Goal: Task Accomplishment & Management: Manage account settings

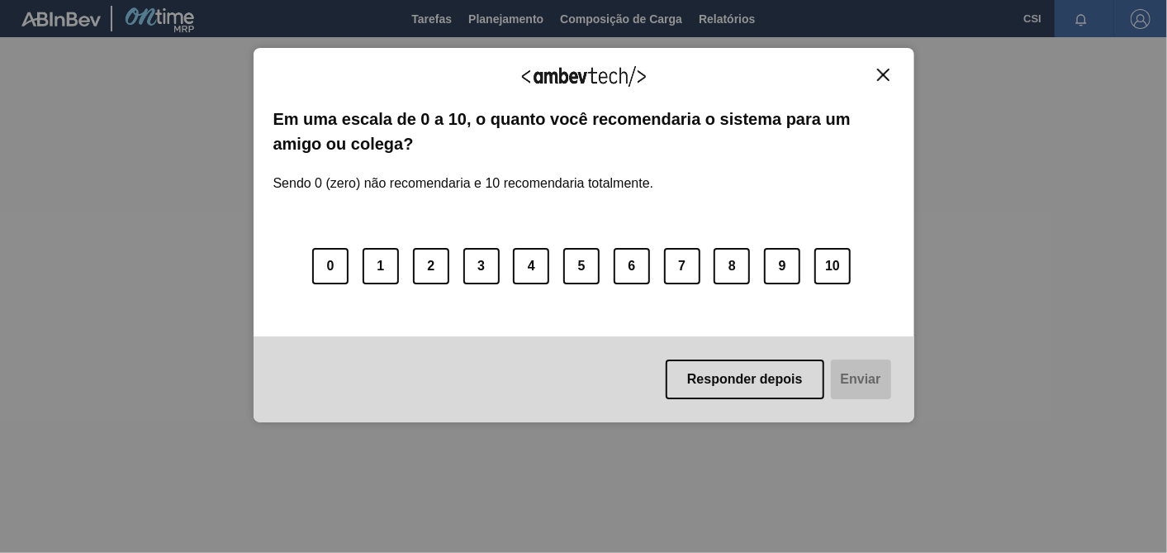
click at [872, 70] on button "Close" at bounding box center [883, 75] width 22 height 14
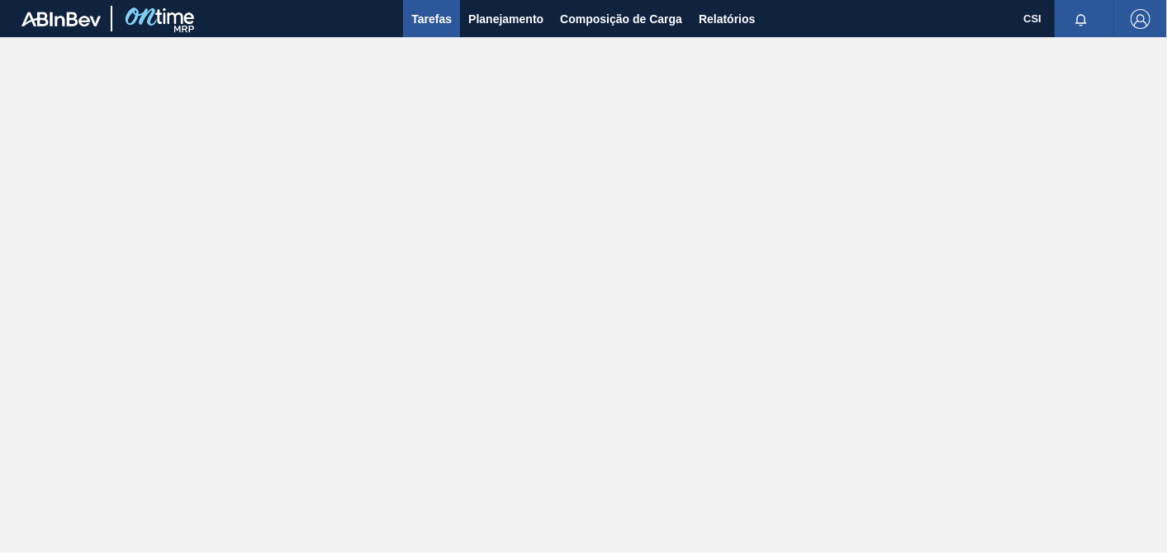
drag, startPoint x: 452, startPoint y: 17, endPoint x: 427, endPoint y: 28, distance: 27.0
click at [452, 17] on span "Tarefas" at bounding box center [431, 19] width 40 height 20
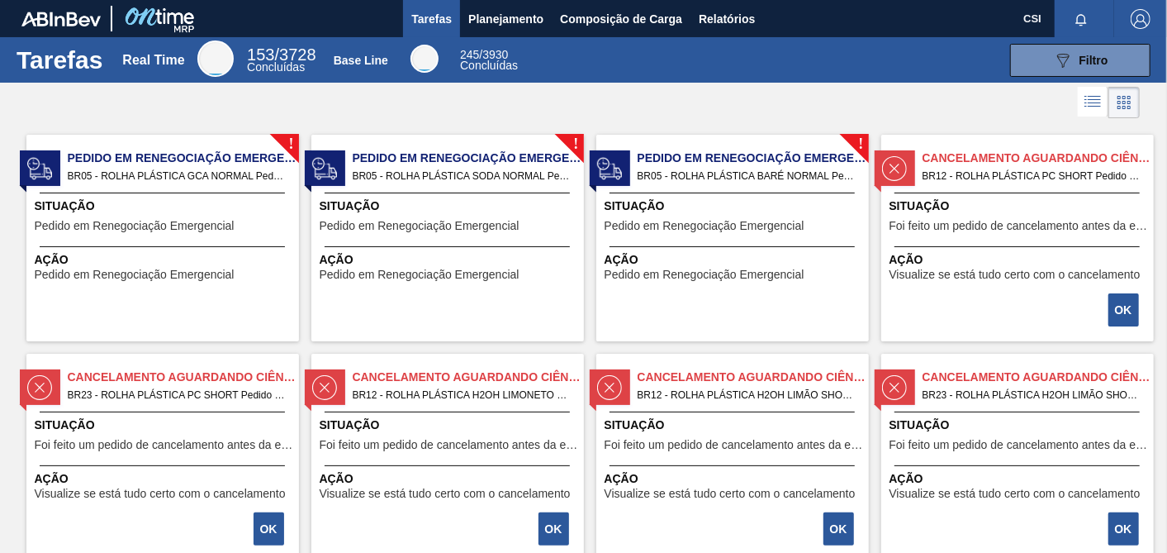
drag, startPoint x: 1074, startPoint y: 53, endPoint x: 1060, endPoint y: 78, distance: 28.1
click at [1074, 53] on div "089F7B8B-B2A5-4AFE-B5C0-19BA573D28AC Filtro" at bounding box center [1080, 60] width 55 height 20
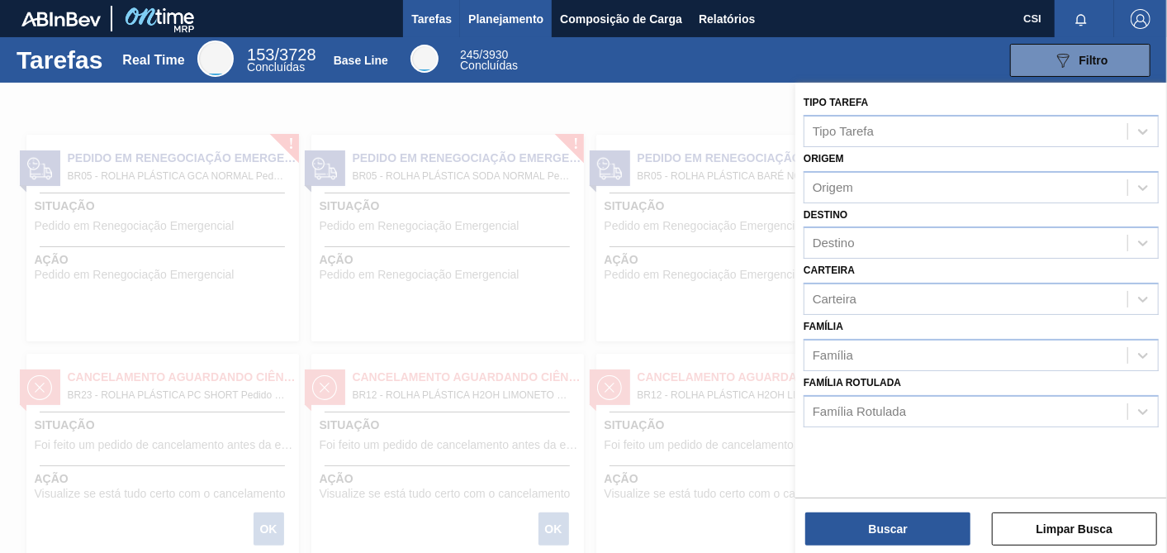
click at [504, 16] on span "Planejamento" at bounding box center [505, 19] width 75 height 20
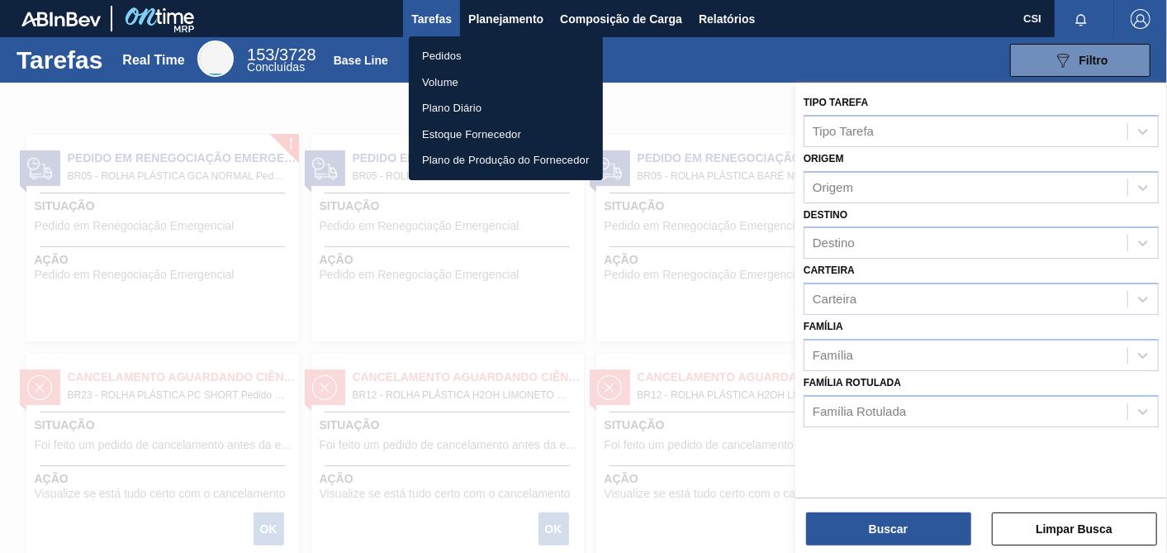
click at [448, 53] on li "Pedidos" at bounding box center [506, 56] width 194 height 26
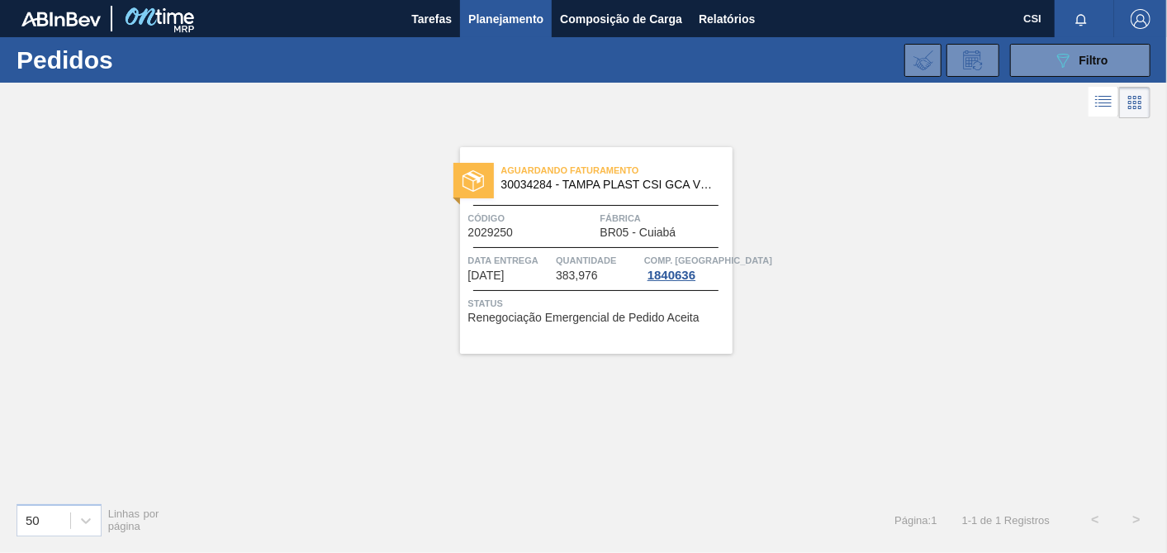
click at [547, 316] on span "Renegociação Emergencial de Pedido Aceita" at bounding box center [583, 317] width 231 height 12
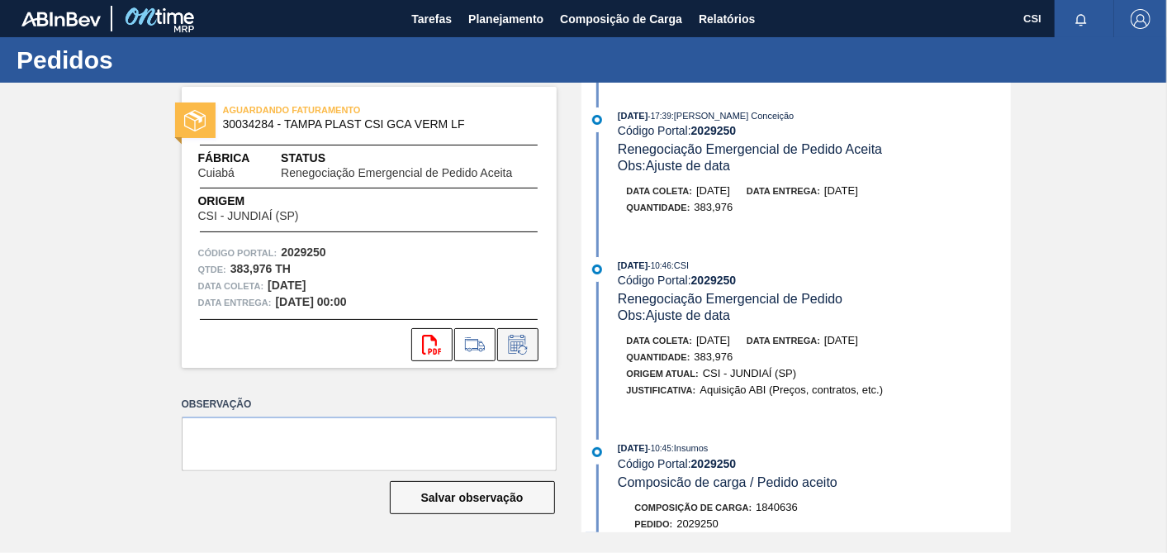
click at [512, 342] on icon at bounding box center [518, 344] width 26 height 20
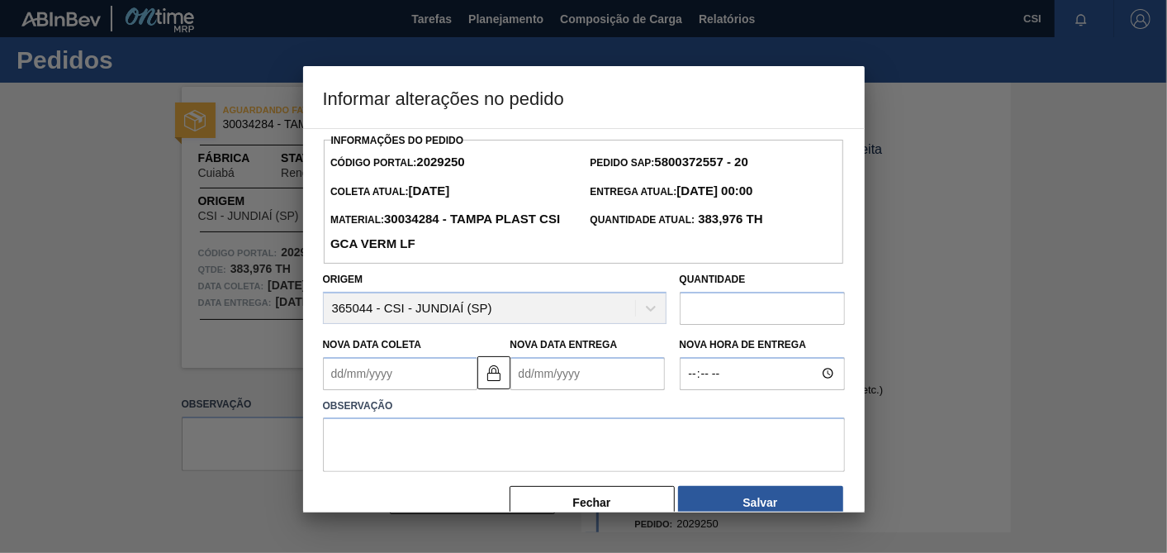
scroll to position [29, 0]
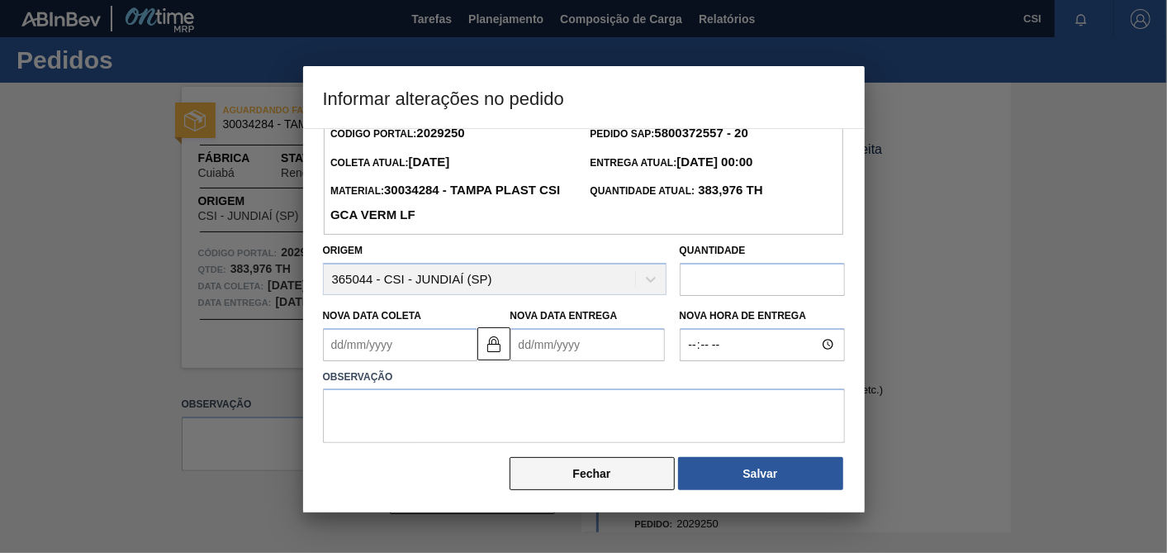
click at [613, 469] on button "Fechar" at bounding box center [592, 473] width 165 height 33
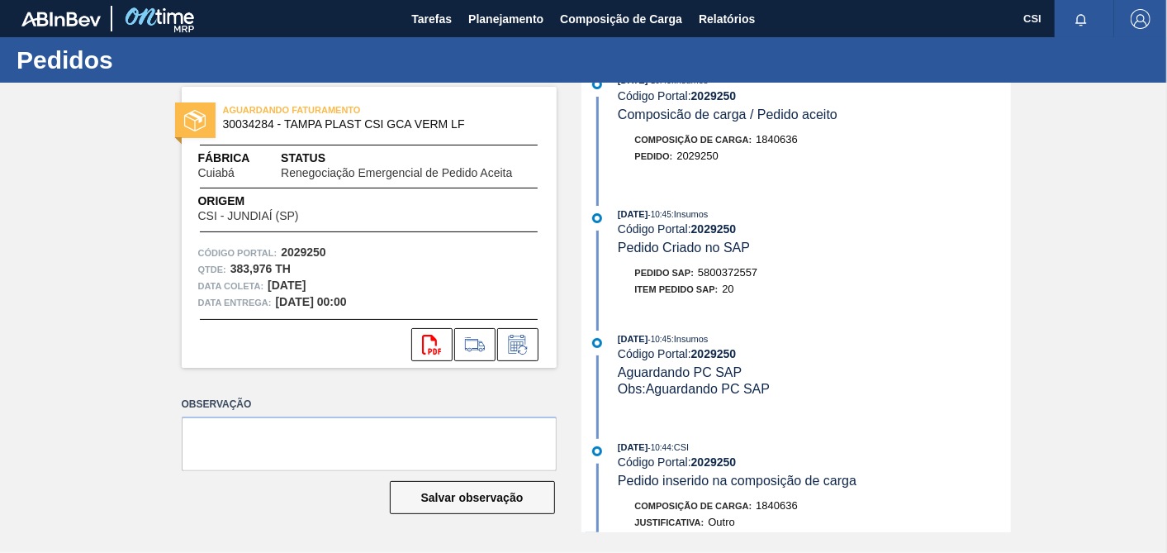
scroll to position [642, 0]
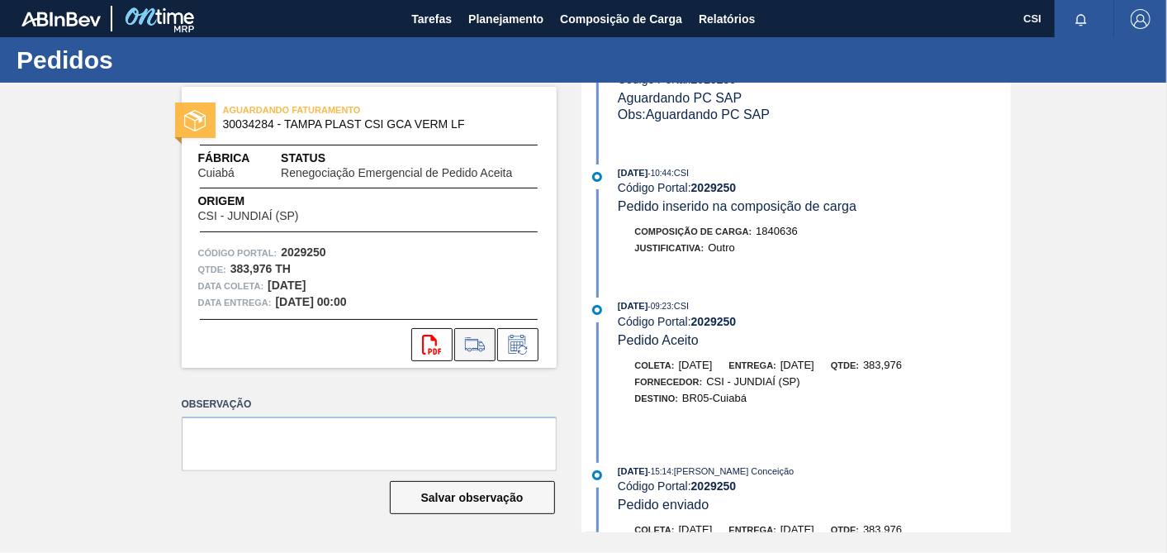
click at [477, 353] on button at bounding box center [474, 344] width 41 height 33
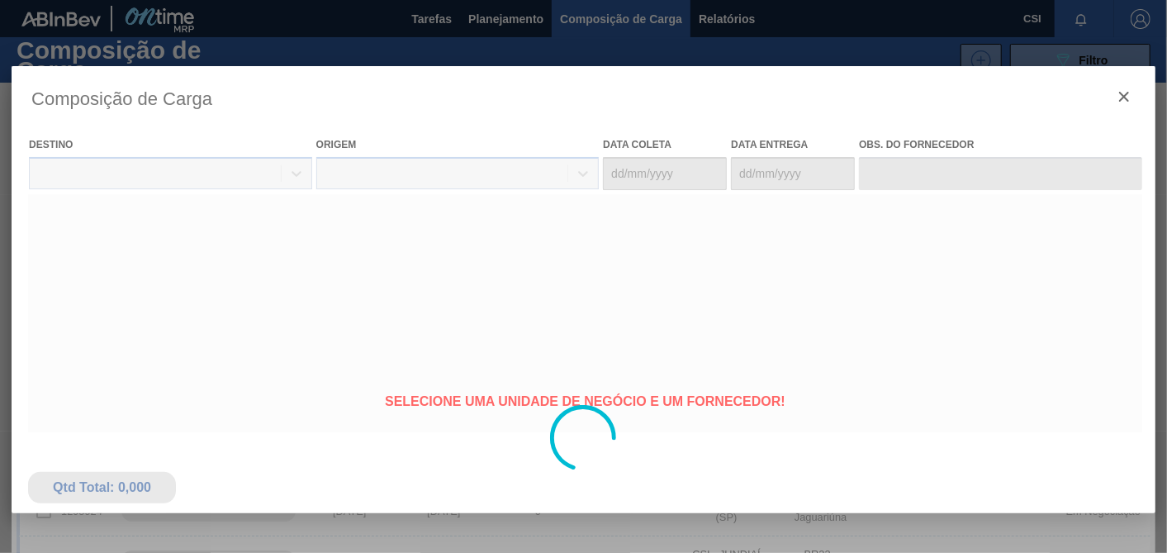
type coleta "[DATE]"
type entrega "[DATE]"
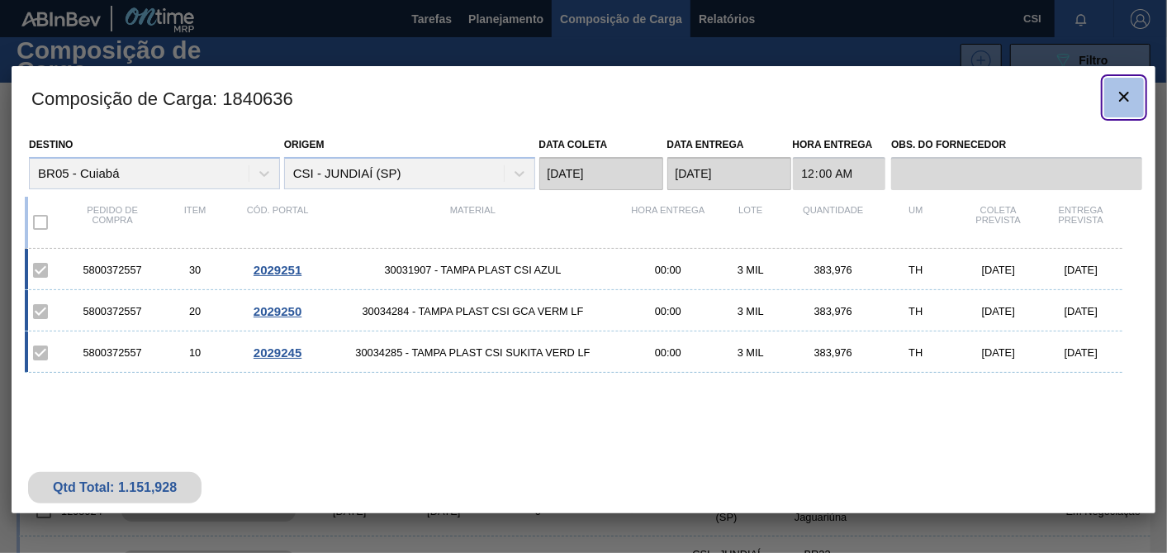
click at [1121, 93] on icon "botão de ícone" at bounding box center [1124, 97] width 10 height 10
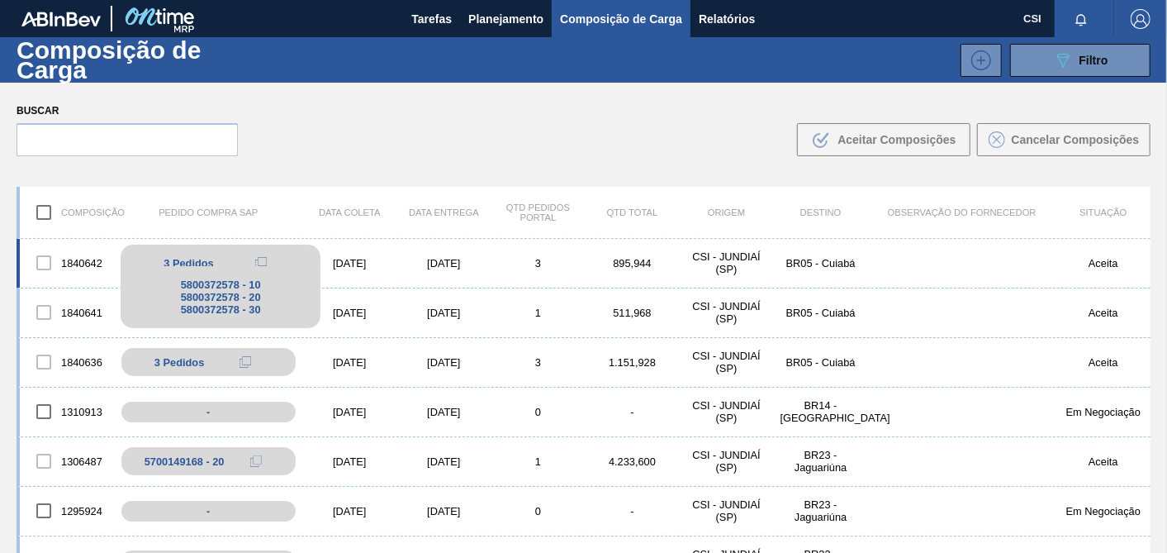
click at [167, 260] on span "3 Pedidos" at bounding box center [189, 263] width 50 height 12
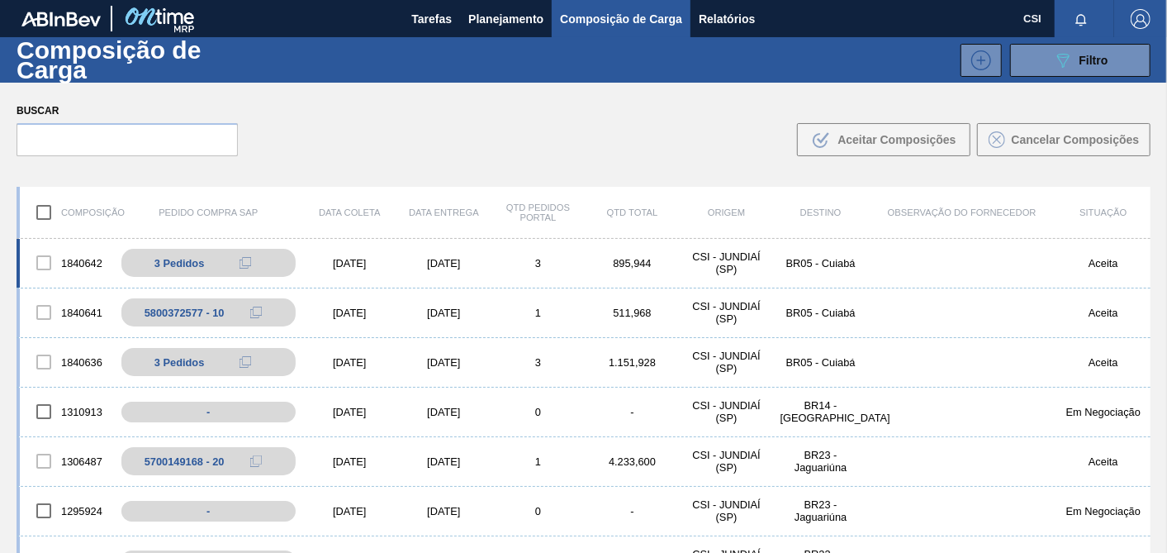
click at [101, 265] on div "1840642" at bounding box center [67, 262] width 94 height 35
click at [101, 259] on div "1840642" at bounding box center [67, 262] width 94 height 35
click at [26, 258] on div "1840642" at bounding box center [67, 262] width 94 height 35
click at [47, 263] on div at bounding box center [43, 262] width 35 height 35
click at [695, 259] on div "CSI - JUNDIAÍ (SP)" at bounding box center [727, 262] width 94 height 25
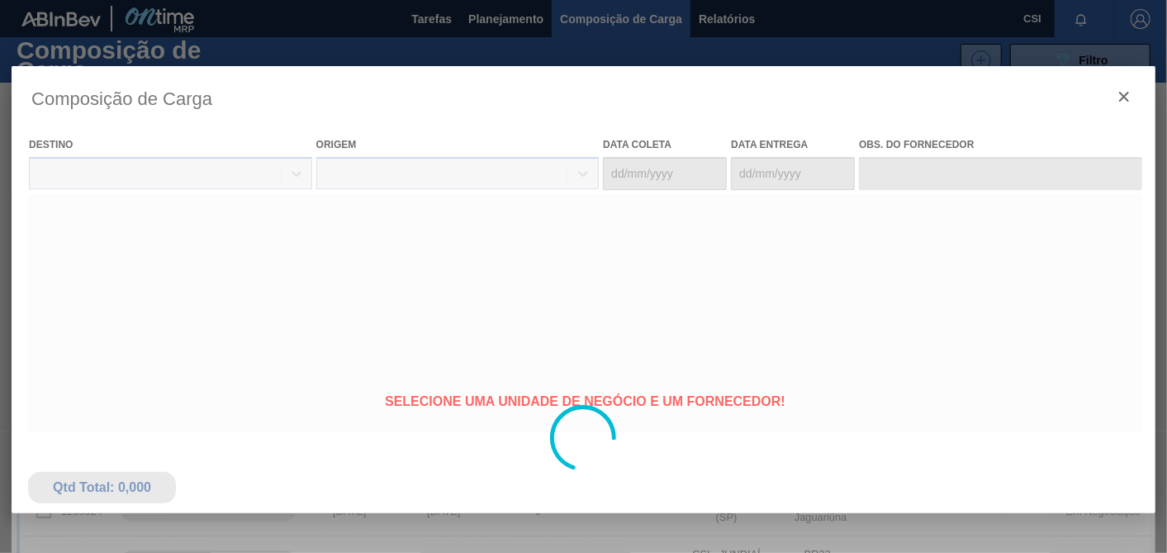
type coleta "[DATE]"
type entrega "[DATE]"
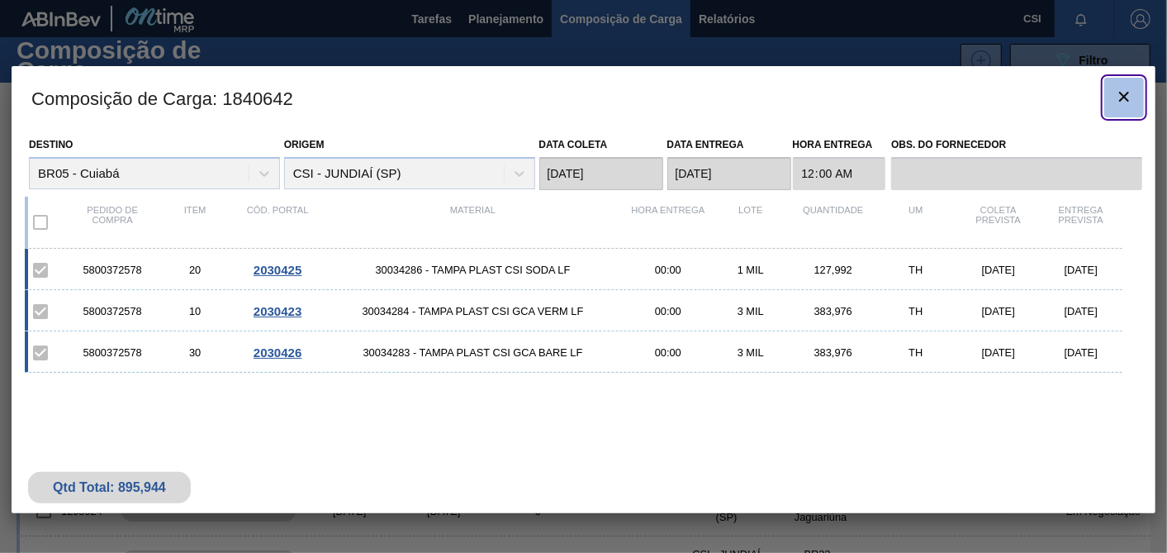
click at [1132, 96] on icon "botão de ícone" at bounding box center [1124, 97] width 20 height 20
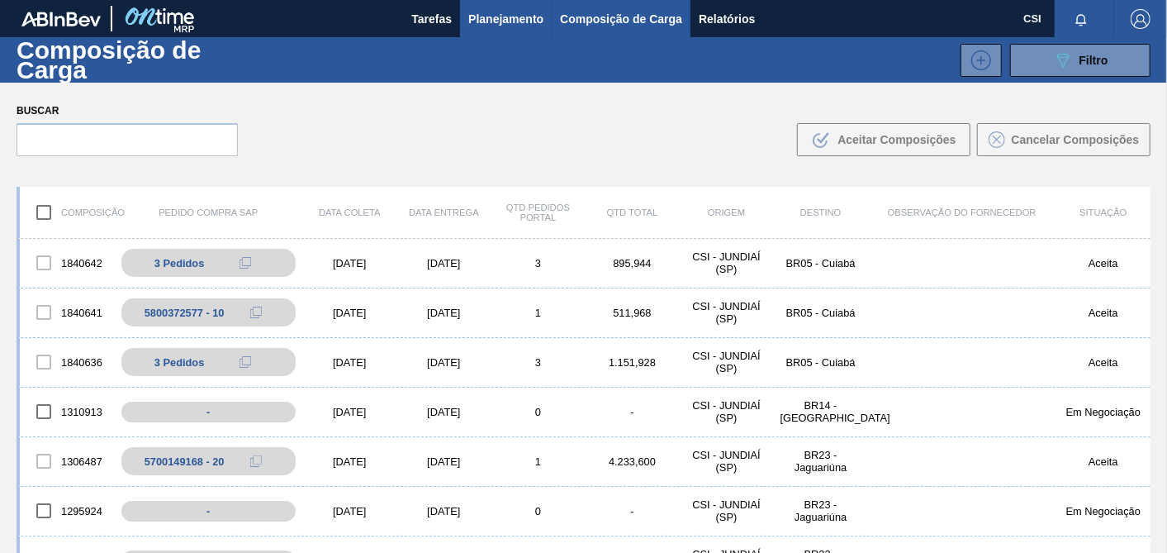
drag, startPoint x: 437, startPoint y: 17, endPoint x: 494, endPoint y: 25, distance: 57.6
click at [437, 17] on span "Tarefas" at bounding box center [431, 19] width 40 height 20
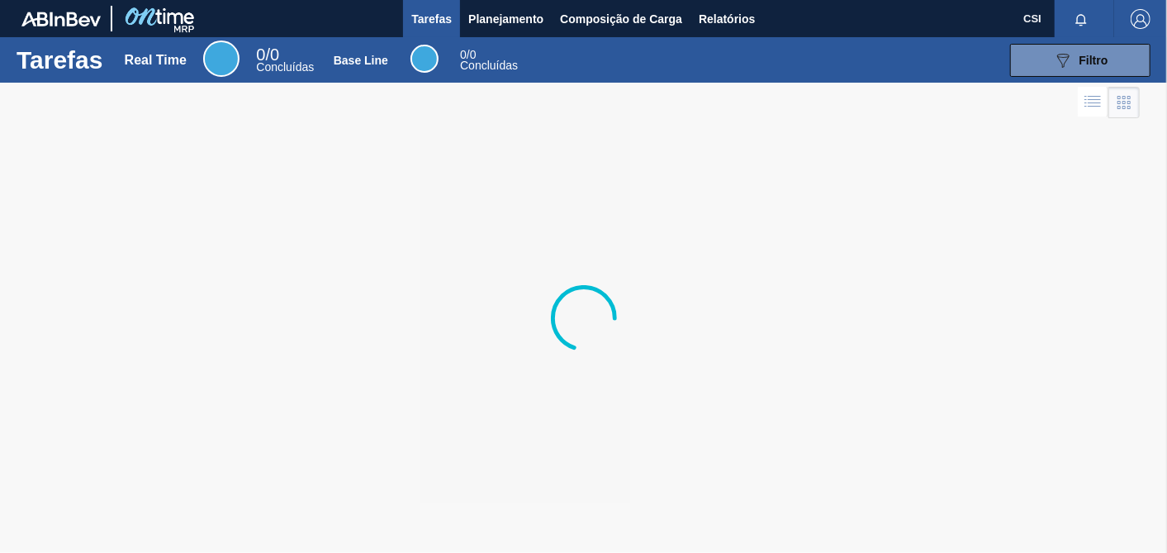
click at [494, 24] on span "Planejamento" at bounding box center [505, 19] width 75 height 20
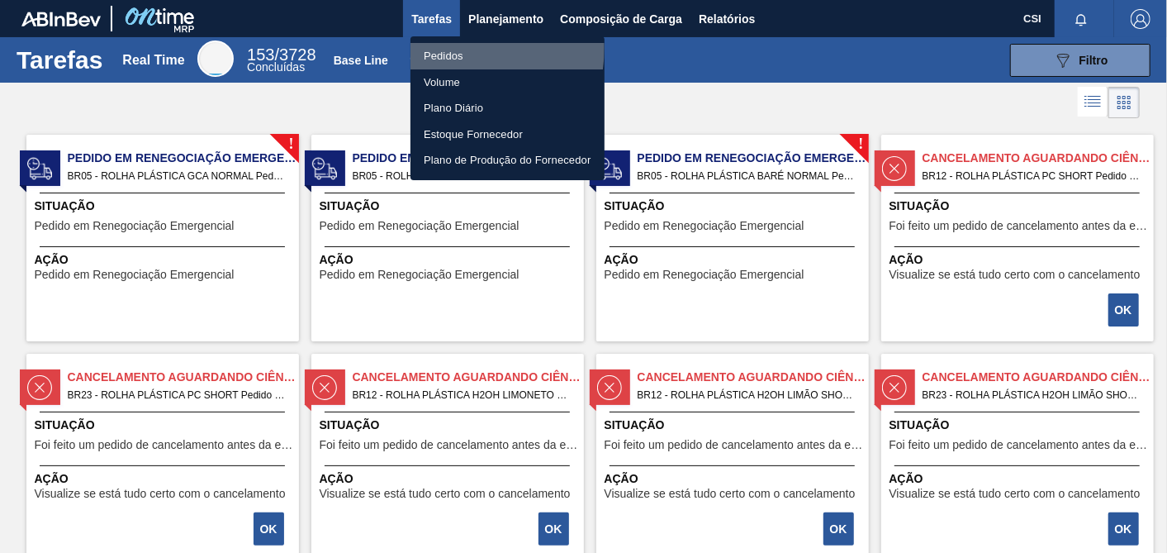
click at [444, 47] on li "Pedidos" at bounding box center [507, 56] width 194 height 26
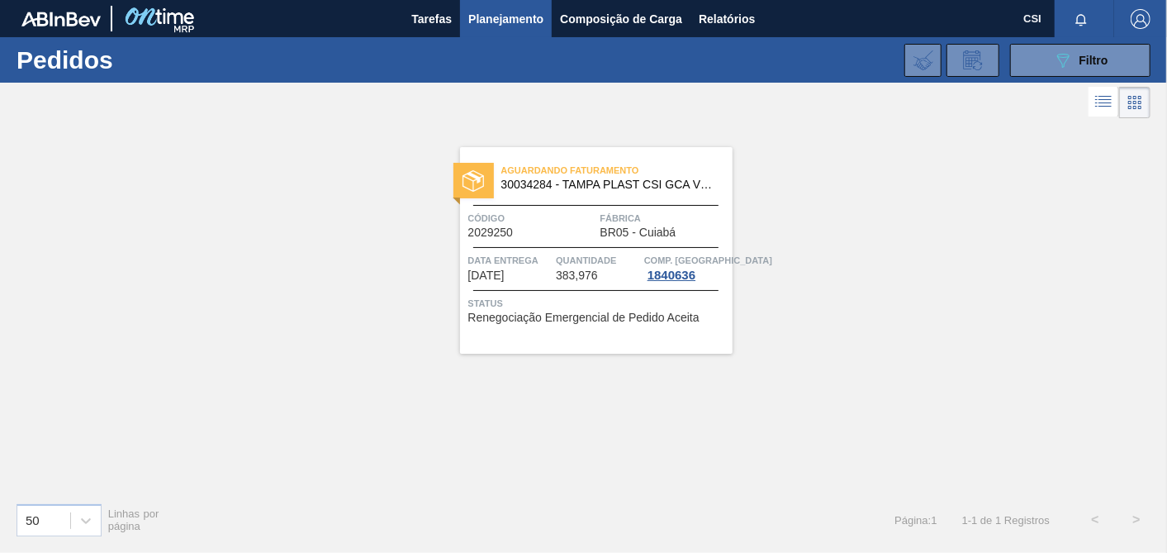
click at [649, 183] on span "30034284 - TAMPA PLAST CSI GCA VERM LF" at bounding box center [610, 184] width 218 height 12
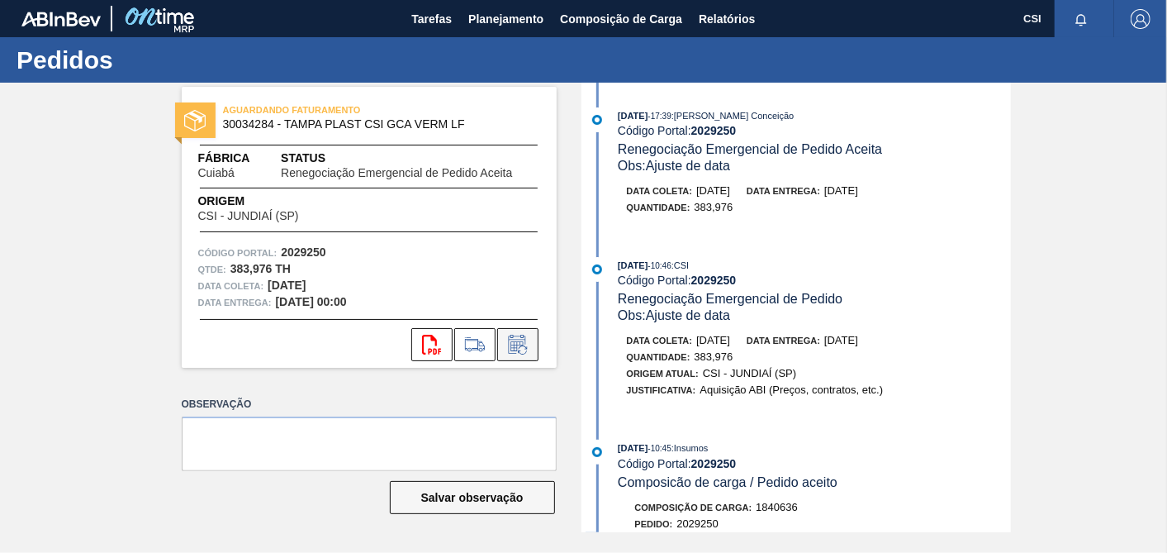
click at [529, 340] on icon at bounding box center [518, 344] width 26 height 20
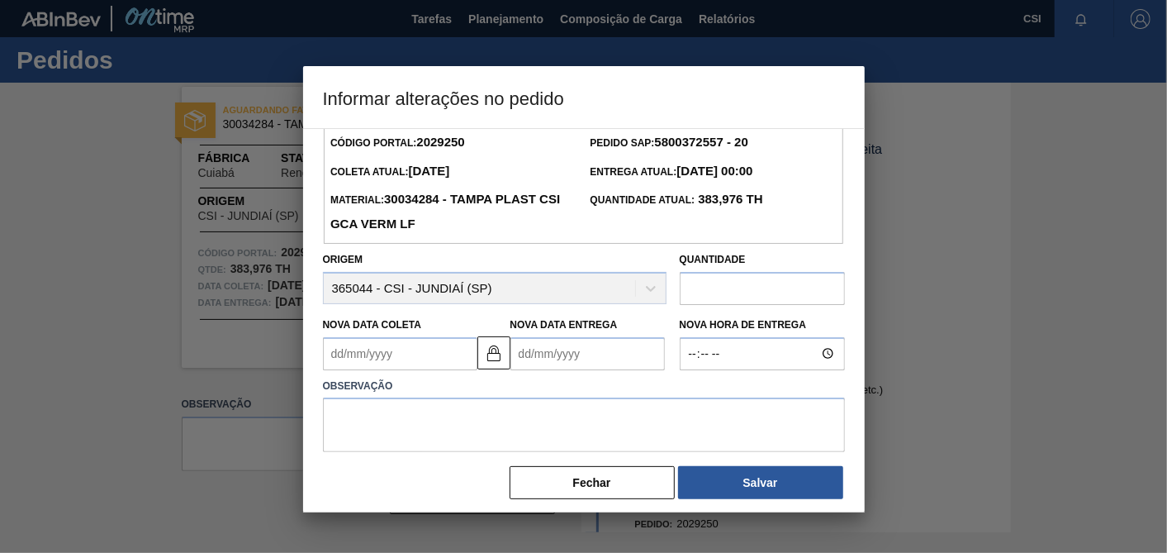
scroll to position [29, 0]
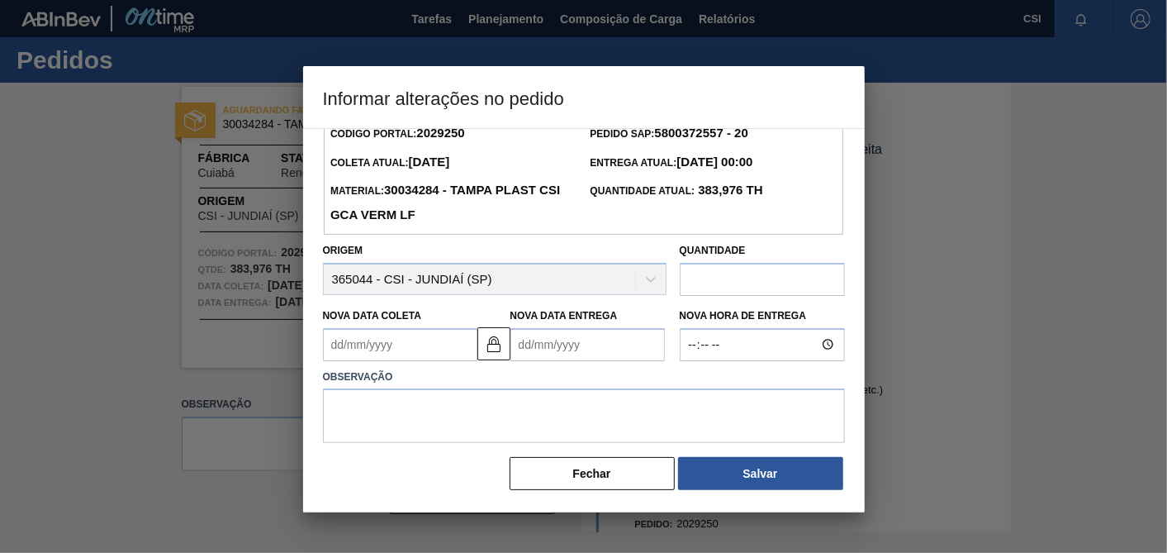
click at [415, 339] on Coleta2029250 "Nova Data Coleta" at bounding box center [400, 344] width 154 height 33
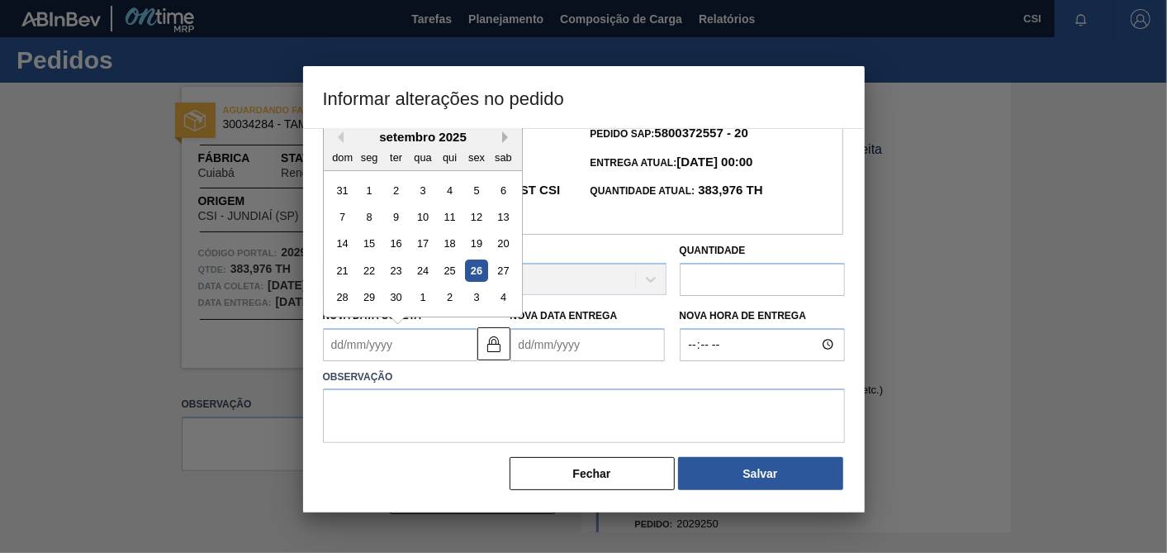
click at [504, 134] on button "Next Month" at bounding box center [508, 137] width 12 height 12
click at [369, 268] on div "20" at bounding box center [369, 270] width 22 height 22
type Coleta2029250 "[DATE]"
type Entrega2029250 "[DATE]"
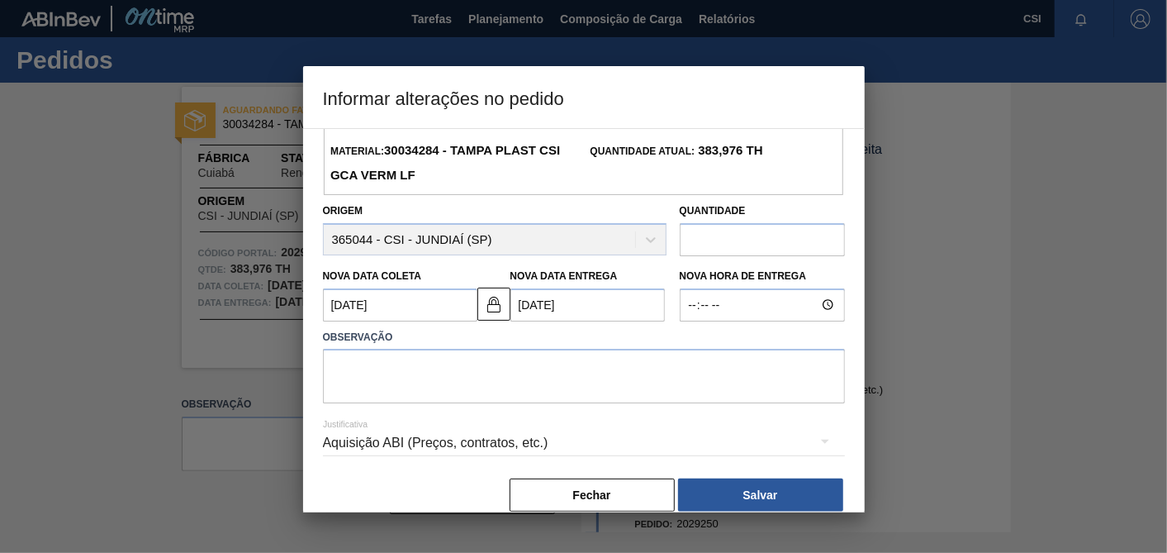
scroll to position [91, 0]
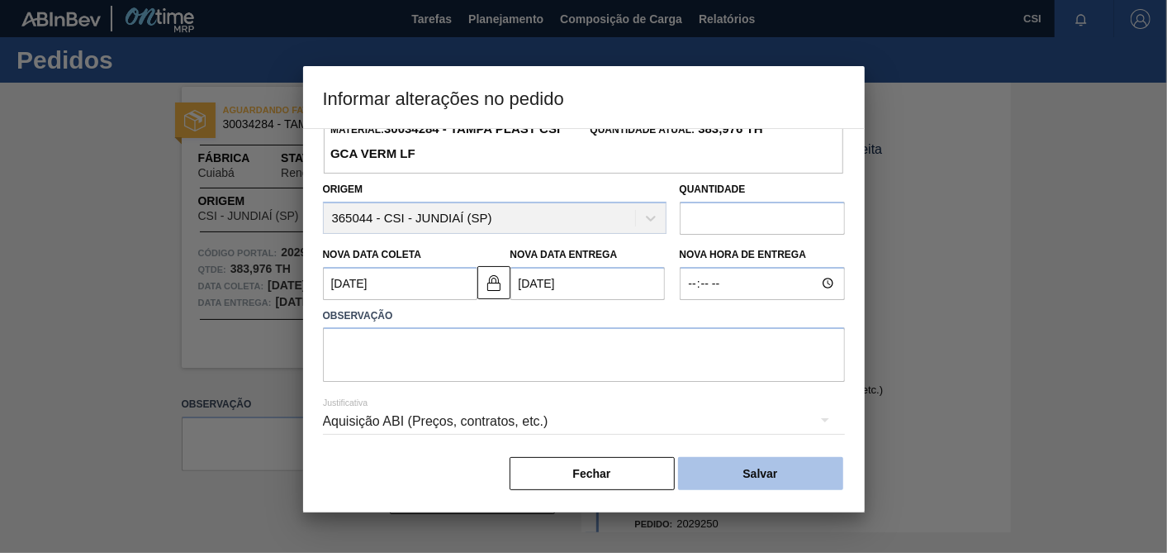
click at [769, 474] on button "Salvar" at bounding box center [760, 473] width 165 height 33
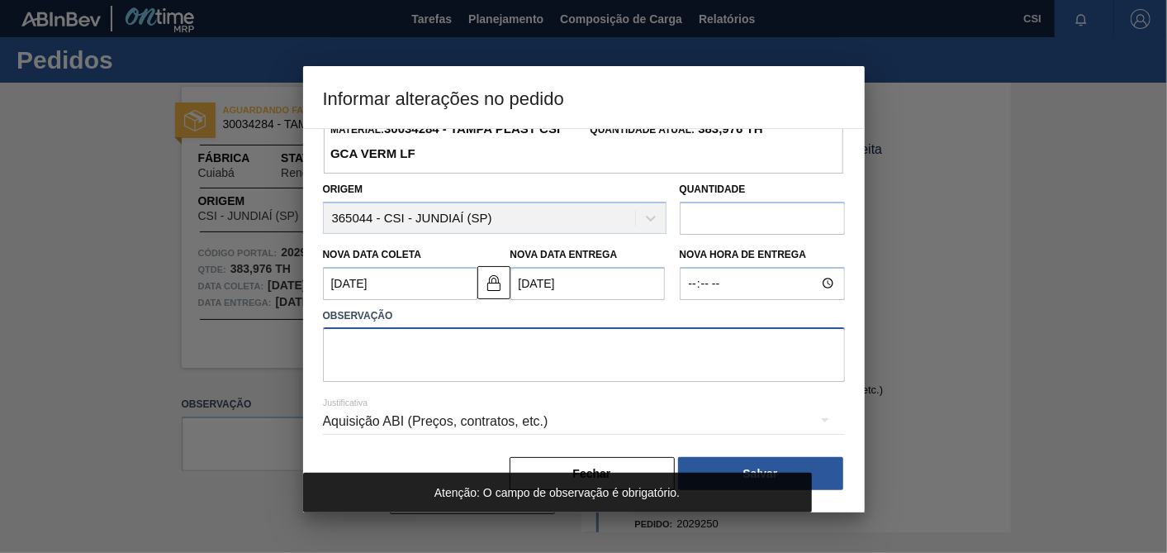
click at [396, 357] on textarea at bounding box center [584, 354] width 522 height 55
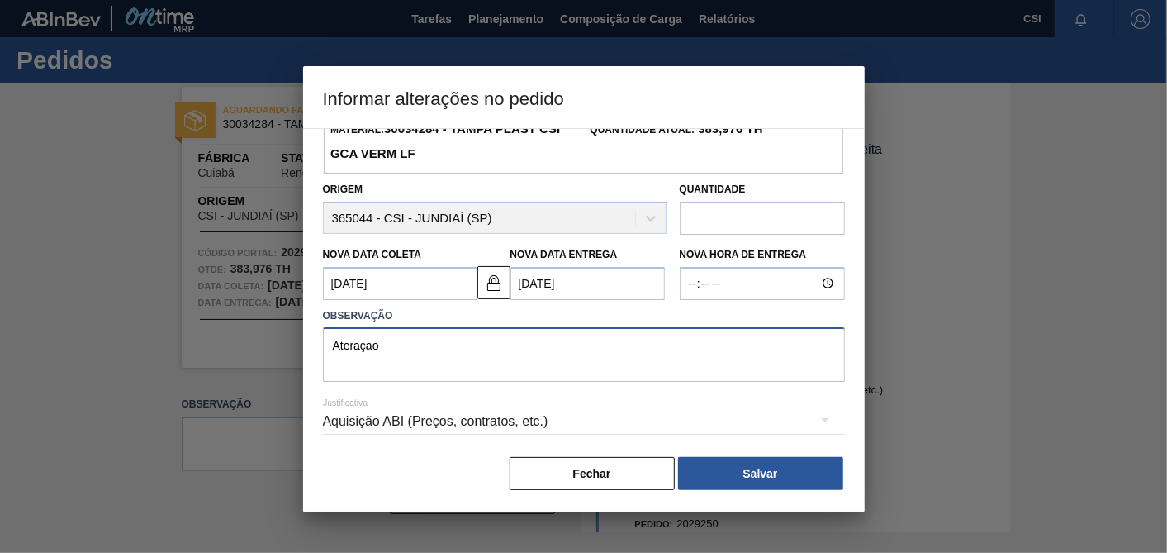
click at [339, 331] on textarea "Ateraçao" at bounding box center [584, 354] width 522 height 55
type textarea "Alteraçao"
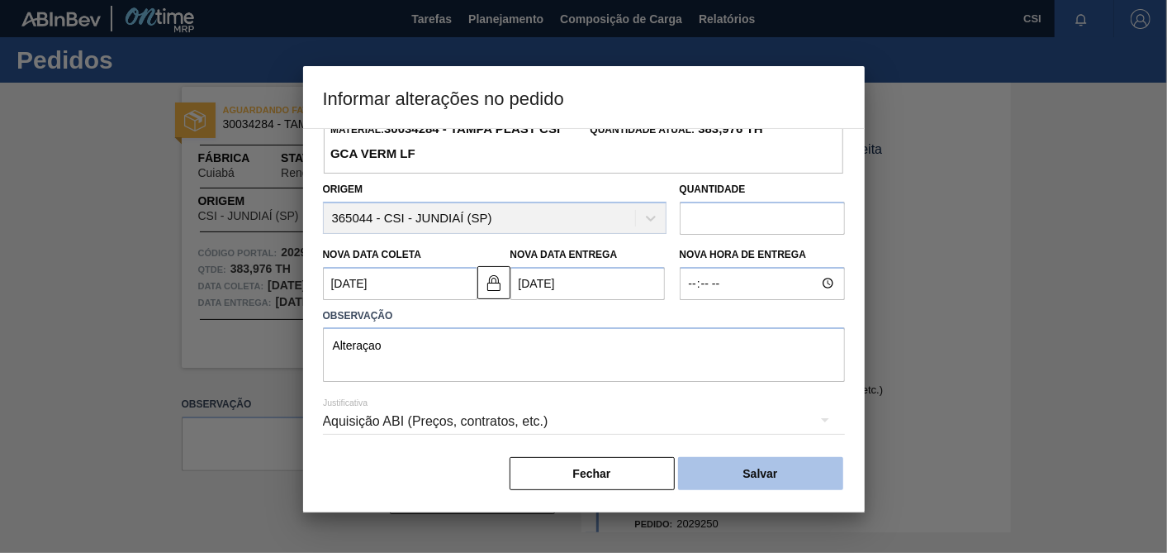
click at [792, 469] on button "Salvar" at bounding box center [760, 473] width 165 height 33
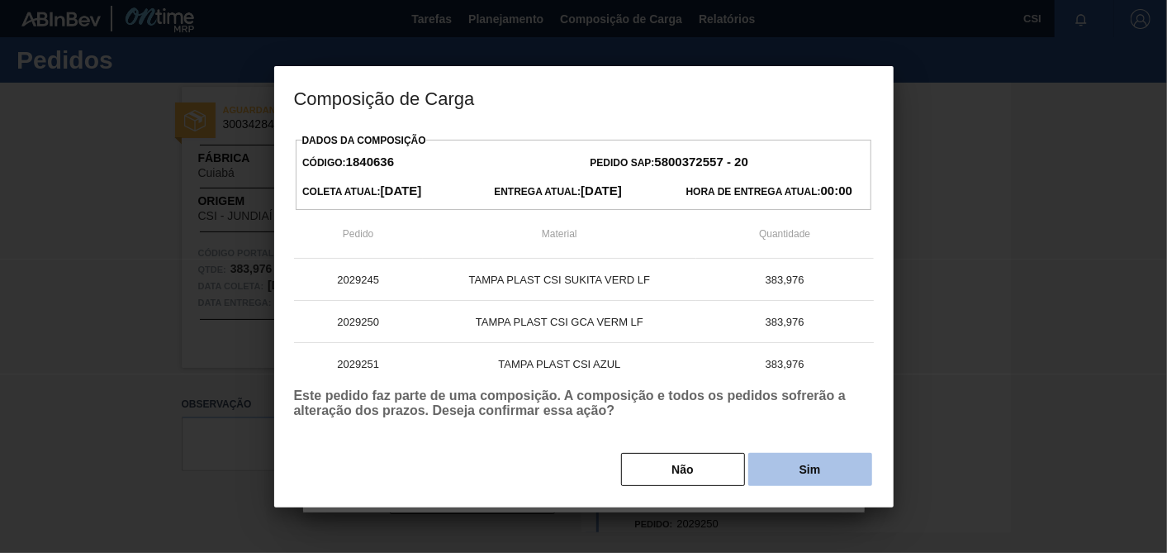
click at [828, 472] on button "Sim" at bounding box center [810, 469] width 124 height 33
